Goal: Transaction & Acquisition: Purchase product/service

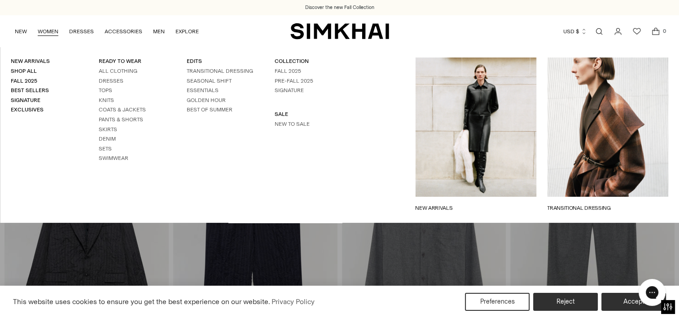
click at [48, 28] on link "WOMEN" at bounding box center [48, 32] width 21 height 20
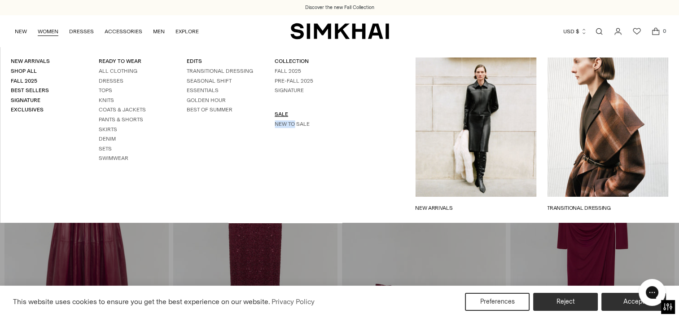
click at [277, 115] on link "SALE" at bounding box center [281, 114] width 13 height 6
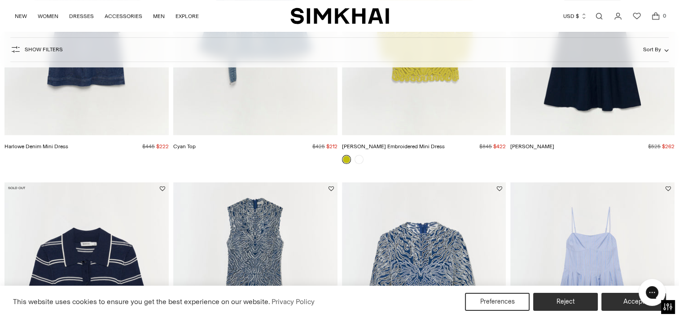
scroll to position [365, 0]
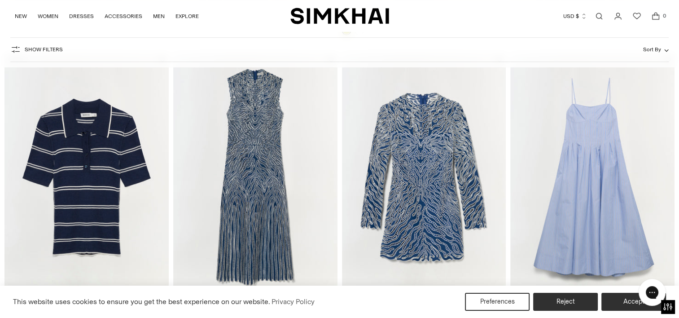
drag, startPoint x: 686, startPoint y: 84, endPoint x: 484, endPoint y: 106, distance: 202.4
click at [0, 0] on img "Charis Dress" at bounding box center [0, 0] width 0 height 0
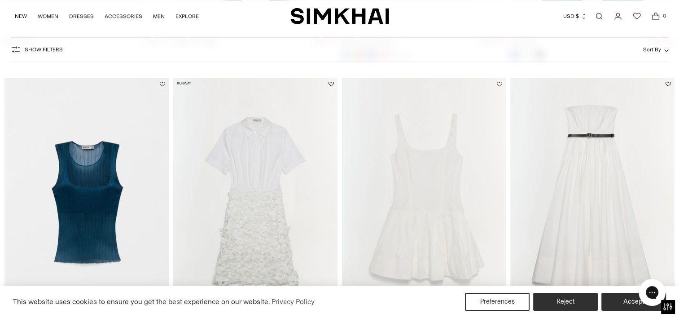
scroll to position [1029, 0]
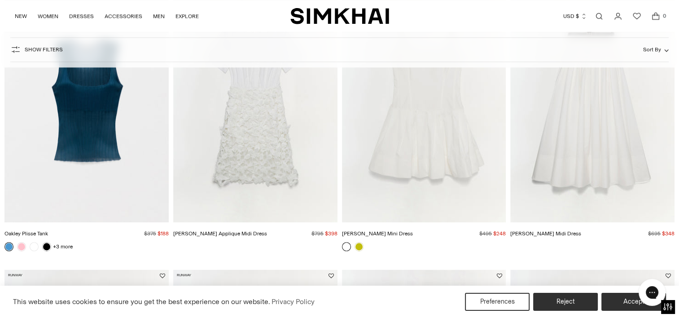
drag, startPoint x: 681, startPoint y: 313, endPoint x: 277, endPoint y: 148, distance: 436.1
click at [274, 222] on div "Colette Applique Midi Dress Regular price $795 $398 Unit price / per" at bounding box center [255, 235] width 164 height 27
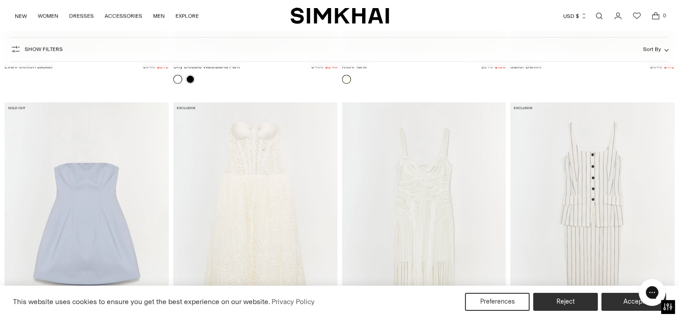
scroll to position [1826, 0]
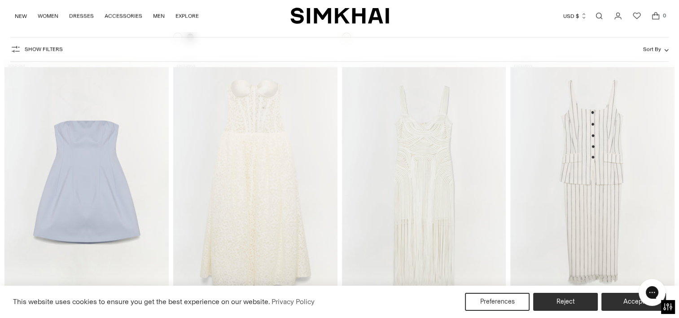
click at [677, 311] on div "This website uses cookies to ensure you get the best experience on our website.…" at bounding box center [339, 302] width 679 height 32
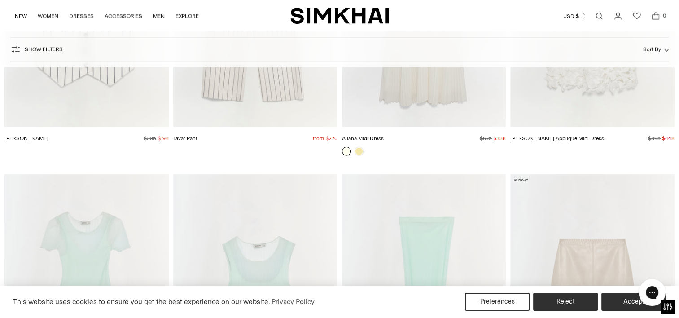
scroll to position [2394, 0]
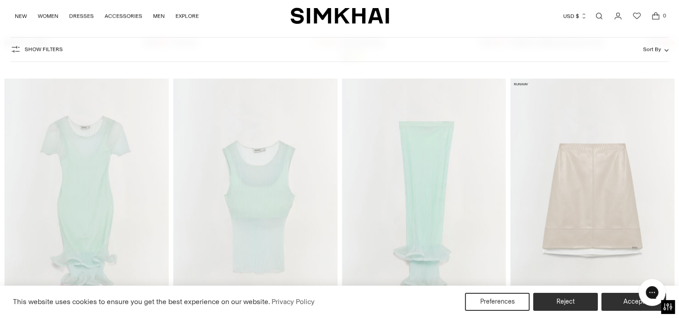
click at [0, 0] on img "Kelso Knit Midi Skirt" at bounding box center [0, 0] width 0 height 0
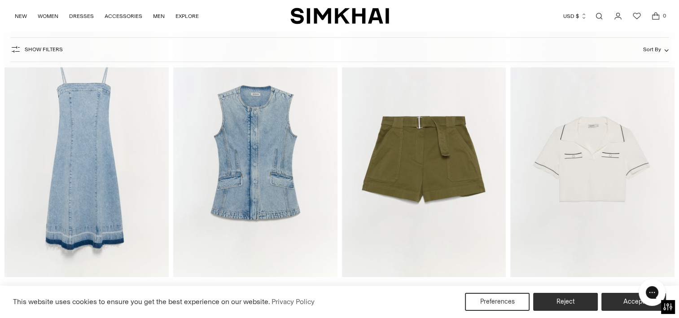
scroll to position [3358, 0]
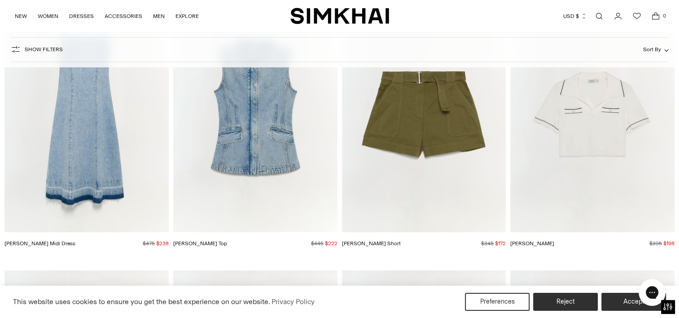
click at [677, 312] on div "This website uses cookies to ensure you get the best experience on our website.…" at bounding box center [339, 302] width 679 height 32
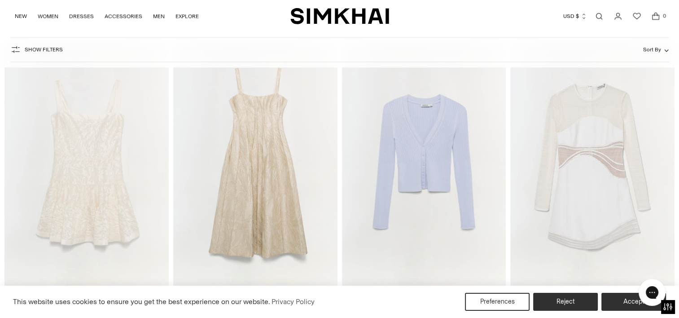
scroll to position [4464, 0]
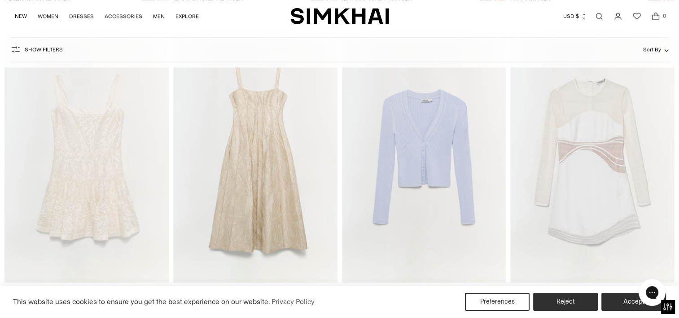
click at [675, 310] on div "This website uses cookies to ensure you get the best experience on our website.…" at bounding box center [339, 302] width 679 height 32
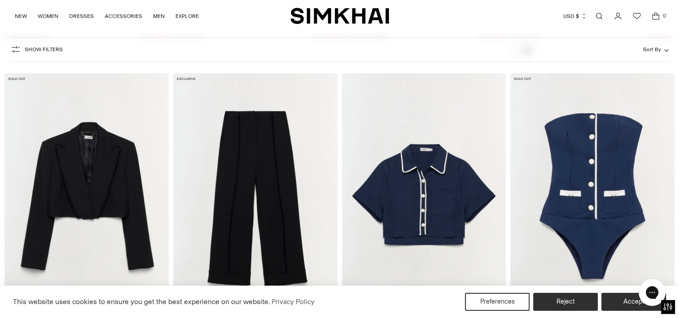
scroll to position [6547, 0]
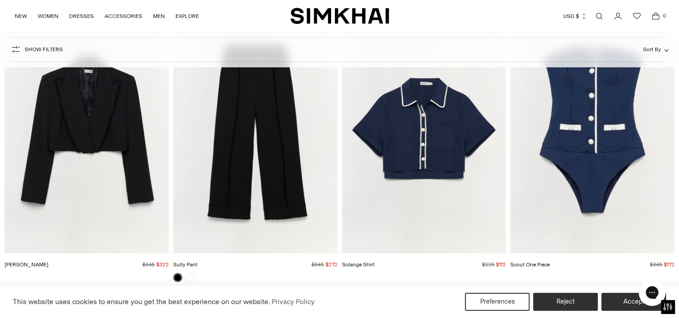
click at [677, 311] on div "This website uses cookies to ensure you get the best experience on our website.…" at bounding box center [339, 302] width 679 height 32
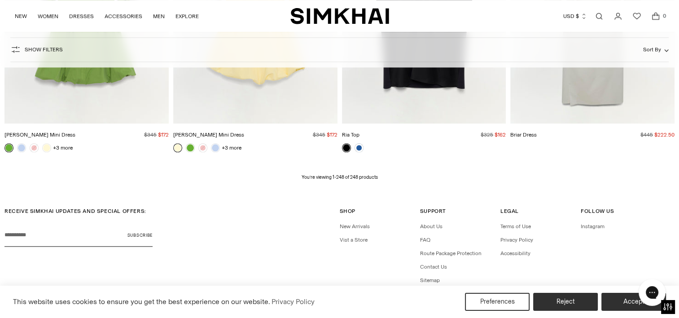
scroll to position [18006, 0]
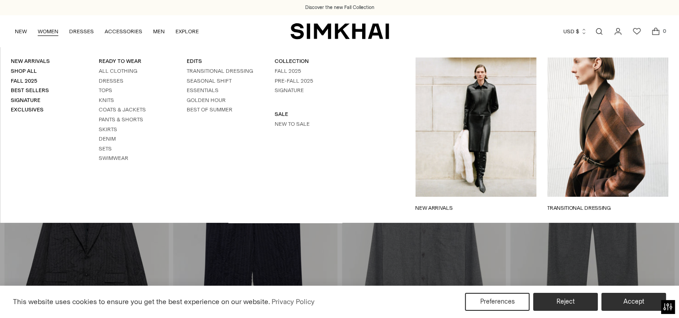
click at [284, 119] on li "SALE New to Sale" at bounding box center [308, 118] width 66 height 17
click at [280, 116] on link "SALE" at bounding box center [281, 114] width 13 height 6
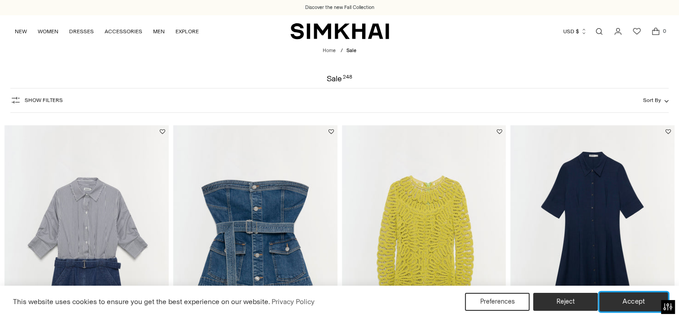
drag, startPoint x: 618, startPoint y: 302, endPoint x: 673, endPoint y: 298, distance: 54.5
click at [620, 302] on button "Accept" at bounding box center [634, 301] width 69 height 19
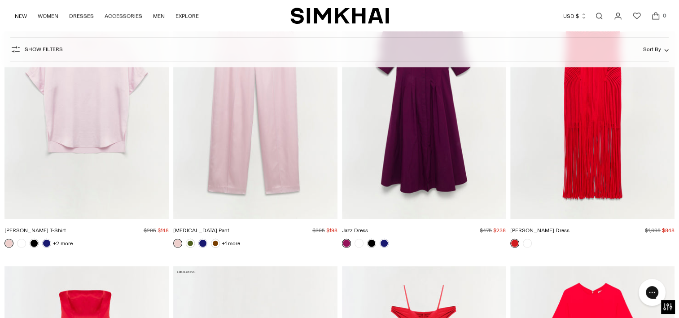
scroll to position [9286, 0]
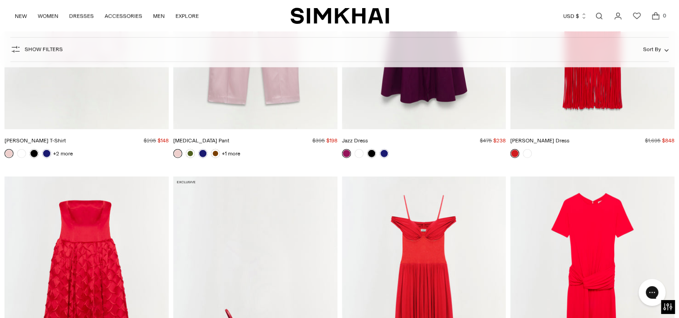
drag, startPoint x: 677, startPoint y: 312, endPoint x: 680, endPoint y: 8, distance: 304.0
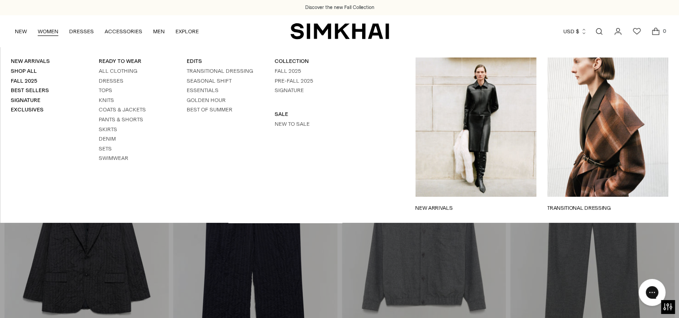
drag, startPoint x: 279, startPoint y: 124, endPoint x: 380, endPoint y: 158, distance: 107.1
click at [279, 124] on link "New to Sale" at bounding box center [292, 124] width 35 height 6
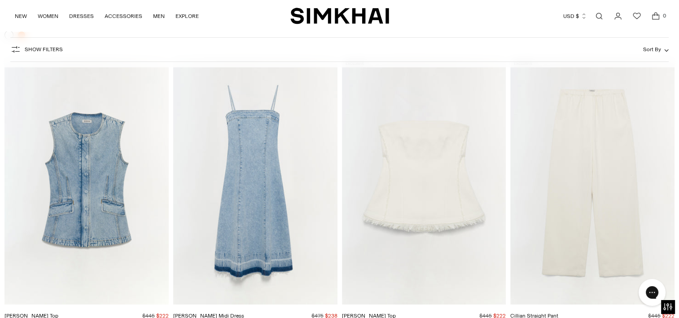
scroll to position [8333, 0]
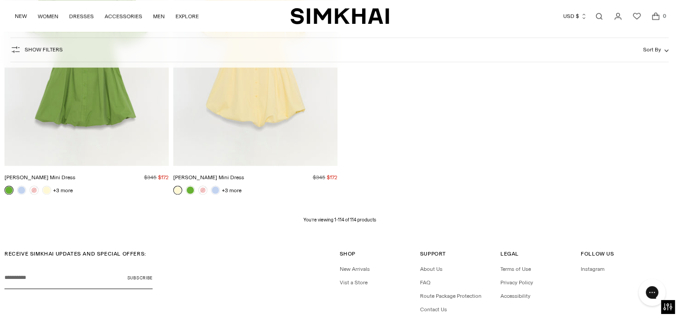
click at [600, 12] on link "Open search modal" at bounding box center [599, 16] width 18 height 18
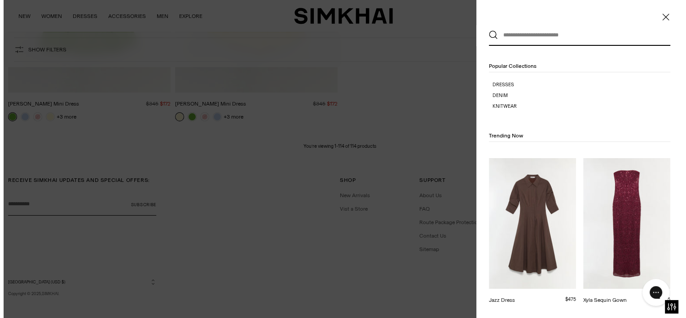
scroll to position [0, 0]
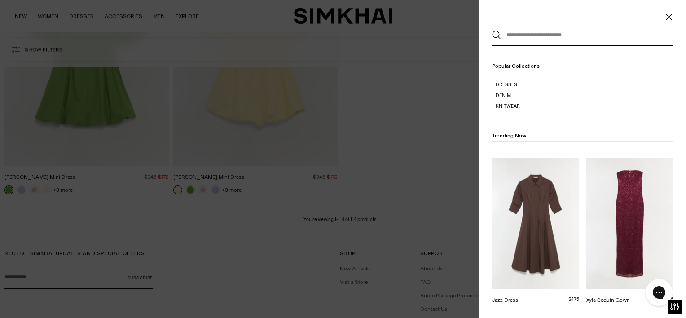
click at [581, 32] on input "text" at bounding box center [580, 35] width 159 height 20
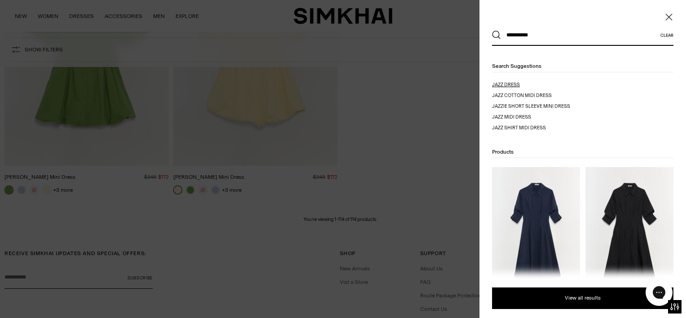
type input "**********"
click at [516, 85] on mark "jazz dress" at bounding box center [506, 85] width 28 height 6
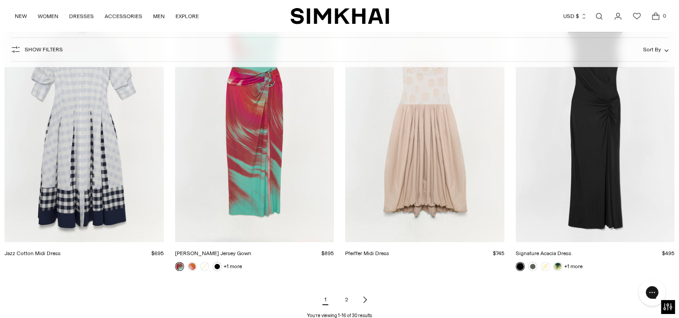
scroll to position [1044, 0]
